Goal: Transaction & Acquisition: Purchase product/service

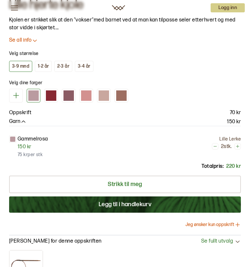
scroll to position [389, 0]
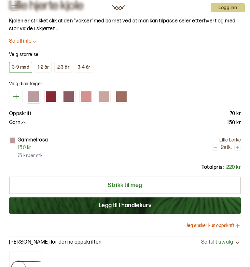
click at [123, 94] on div at bounding box center [121, 96] width 10 height 10
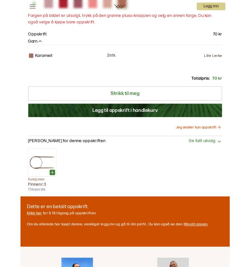
scroll to position [421, 0]
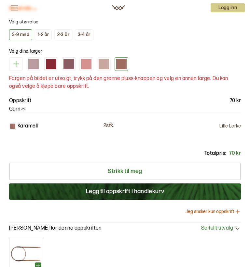
click at [107, 63] on div at bounding box center [103, 64] width 10 height 10
click at [84, 63] on div at bounding box center [86, 64] width 10 height 10
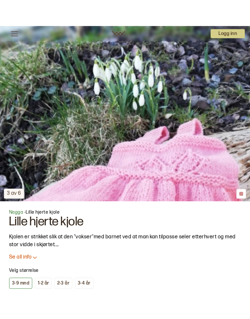
scroll to position [249, 0]
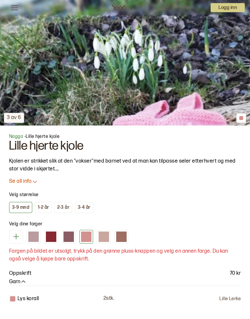
click at [63, 235] on div at bounding box center [68, 237] width 10 height 10
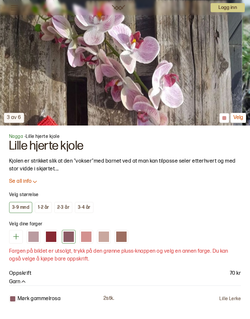
scroll to position [249, 0]
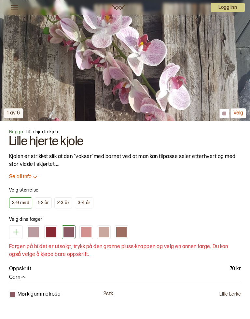
click at [49, 232] on div at bounding box center [51, 232] width 10 height 10
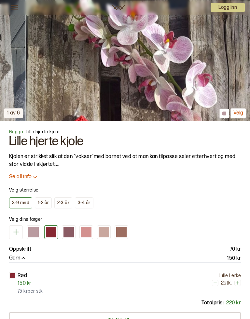
scroll to position [253, 0]
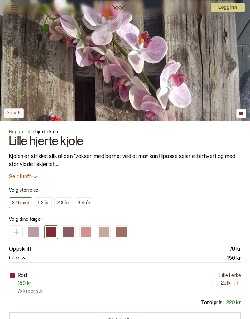
click at [32, 232] on div at bounding box center [33, 232] width 10 height 10
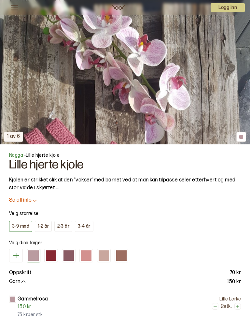
scroll to position [230, 0]
click at [13, 254] on icon at bounding box center [16, 255] width 8 height 8
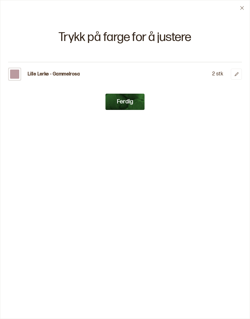
click at [241, 5] on button at bounding box center [241, 7] width 15 height 15
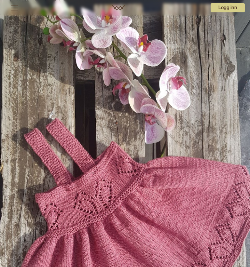
scroll to position [0, 0]
